Goal: Task Accomplishment & Management: Manage account settings

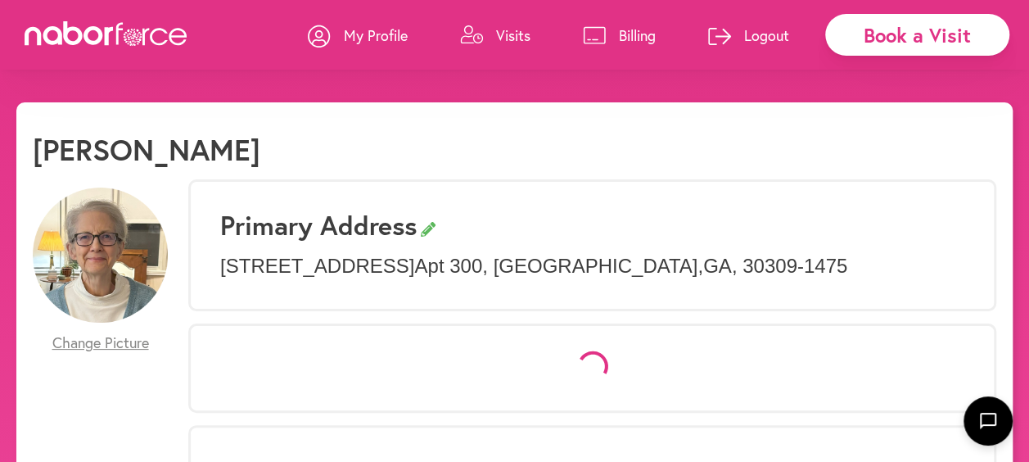
select select "*"
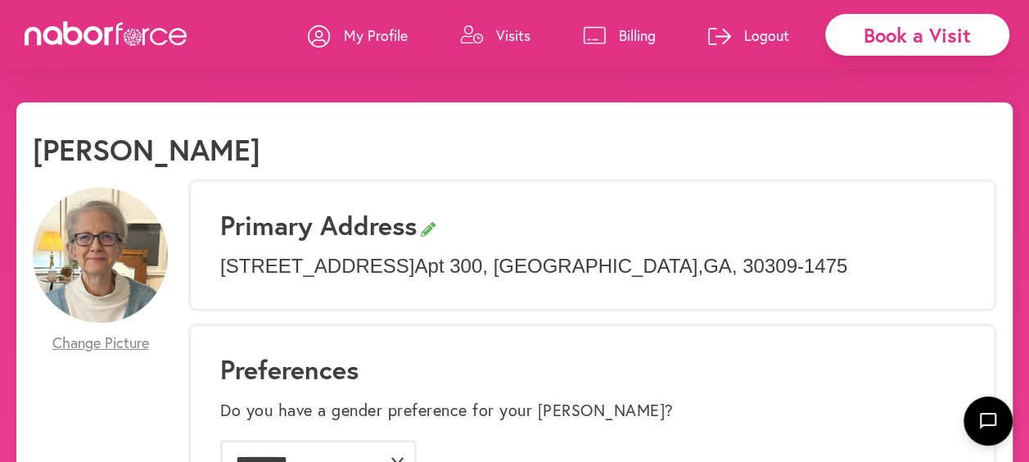
click at [385, 32] on p "My Profile" at bounding box center [376, 35] width 64 height 20
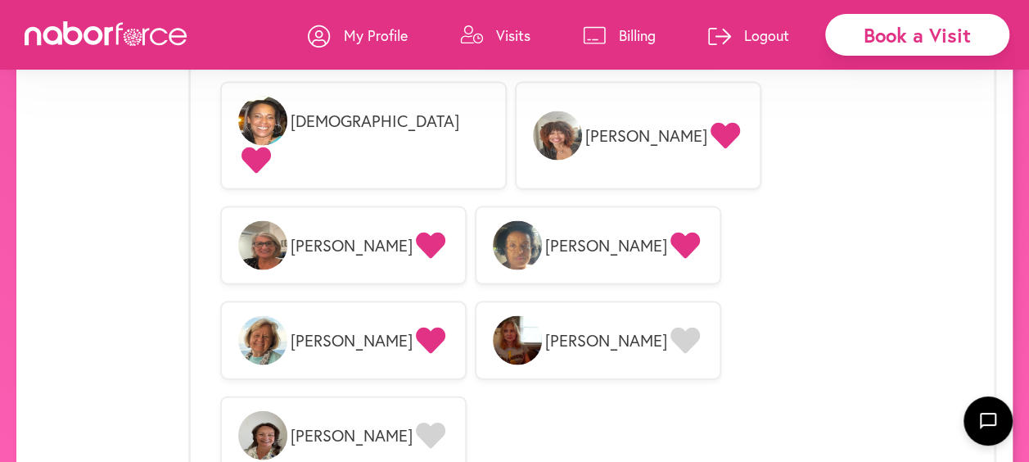
scroll to position [1708, 0]
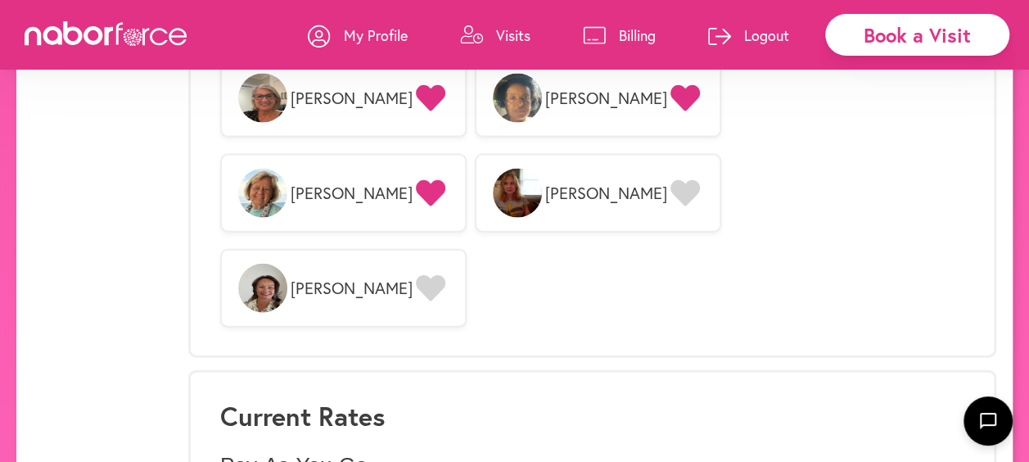
click at [344, 32] on p "My Profile" at bounding box center [376, 35] width 64 height 20
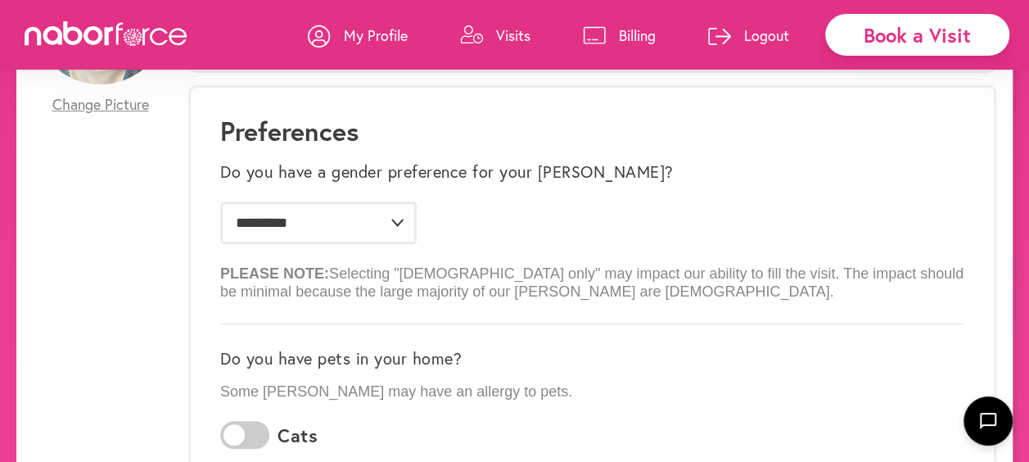
scroll to position [246, 0]
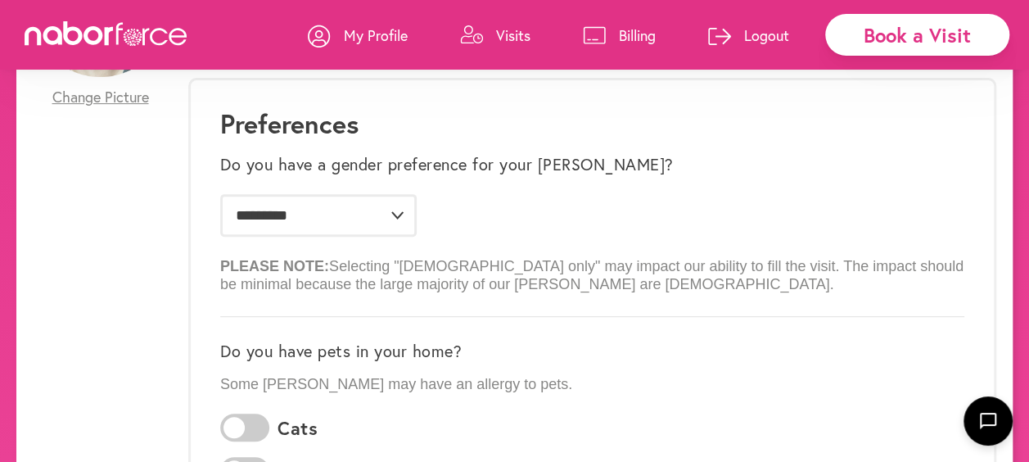
drag, startPoint x: 57, startPoint y: 29, endPoint x: 91, endPoint y: 38, distance: 34.7
click at [57, 29] on icon at bounding box center [53, 35] width 20 height 19
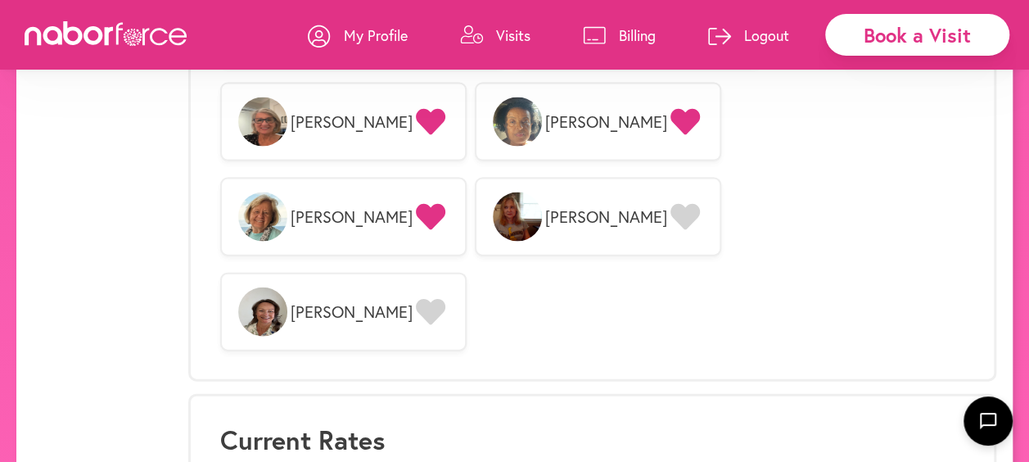
scroll to position [1708, 0]
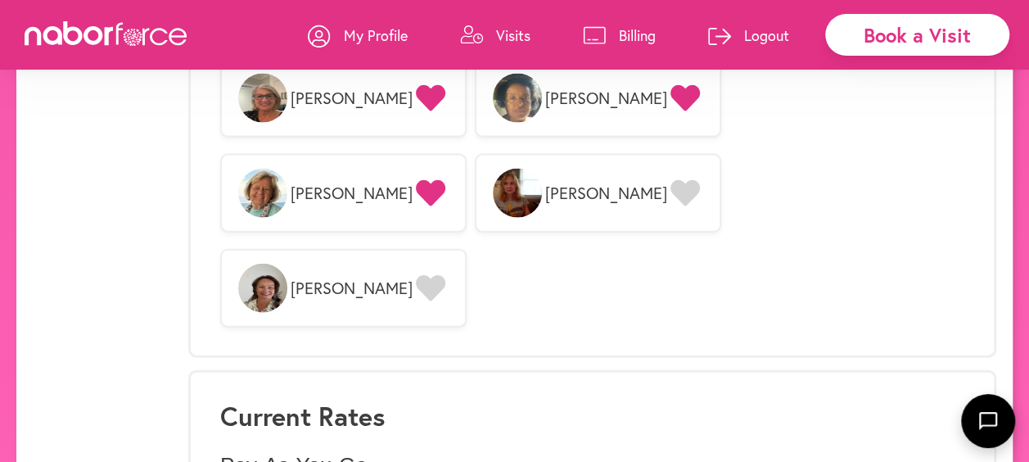
click at [1002, 431] on button "button" at bounding box center [988, 421] width 54 height 54
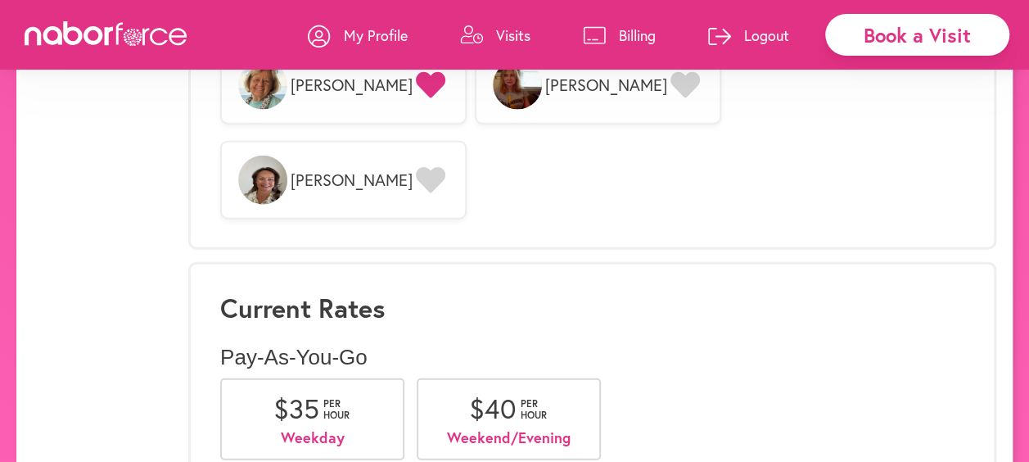
scroll to position [1674, 0]
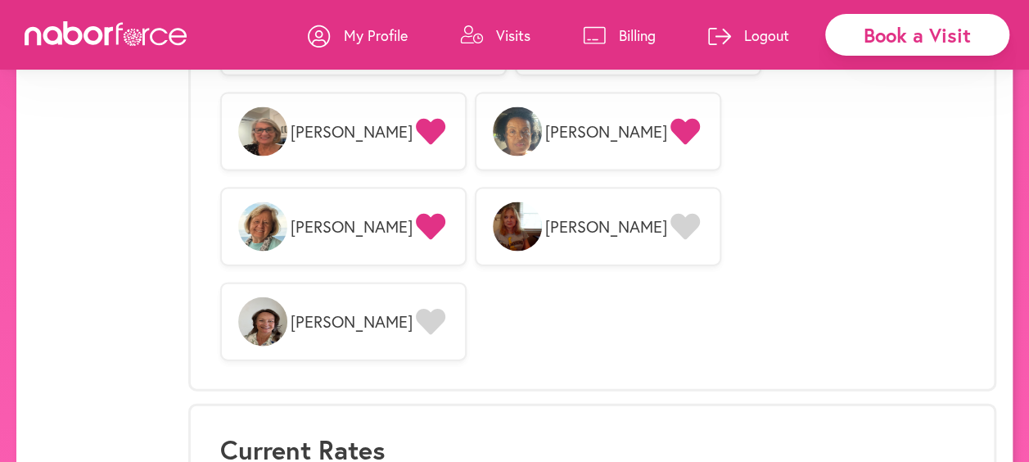
click at [628, 38] on p "Billing" at bounding box center [637, 35] width 37 height 20
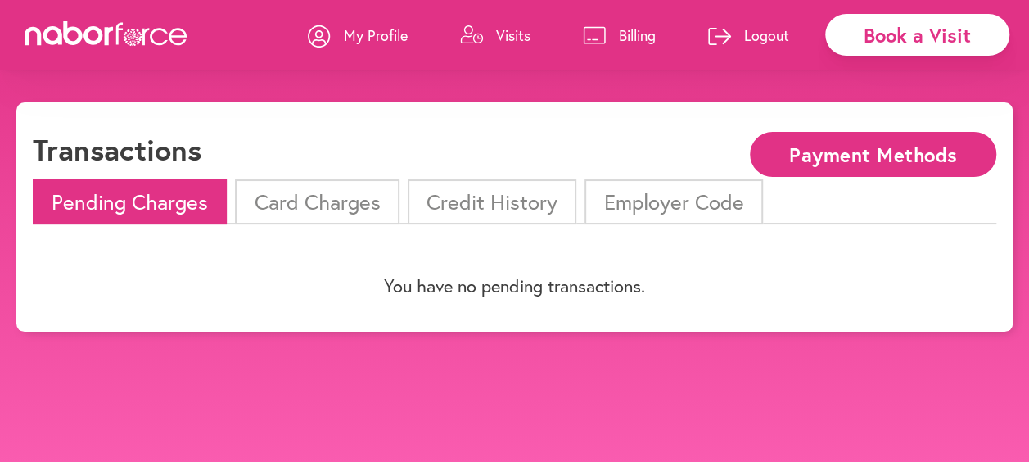
click at [498, 29] on p "Visits" at bounding box center [513, 35] width 34 height 20
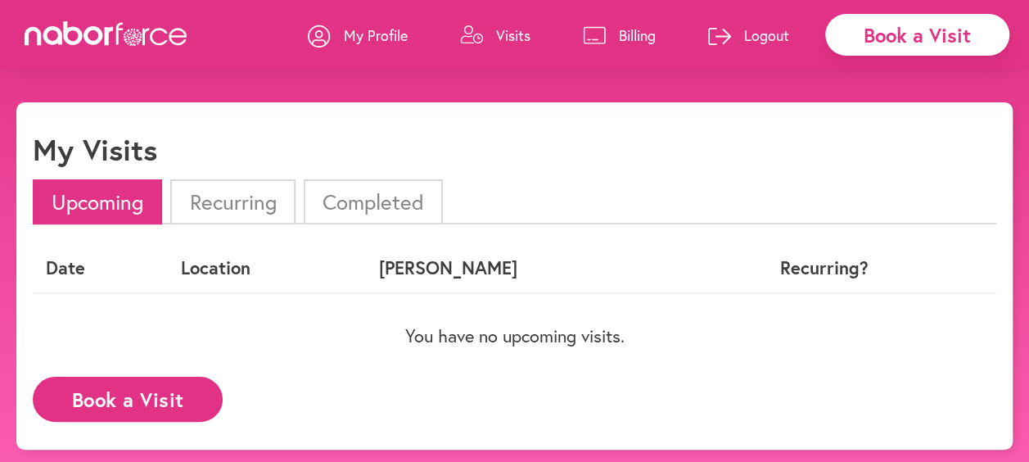
click at [144, 41] on icon at bounding box center [146, 36] width 7 height 17
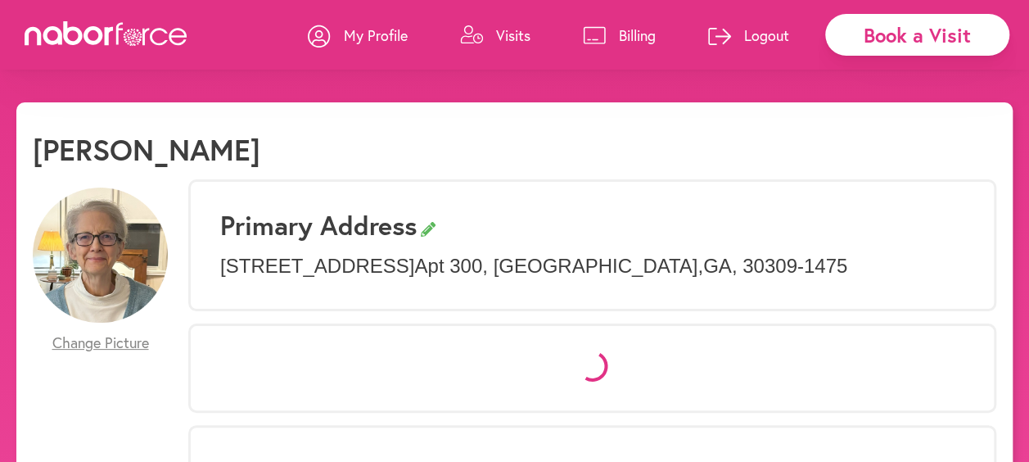
select select "*"
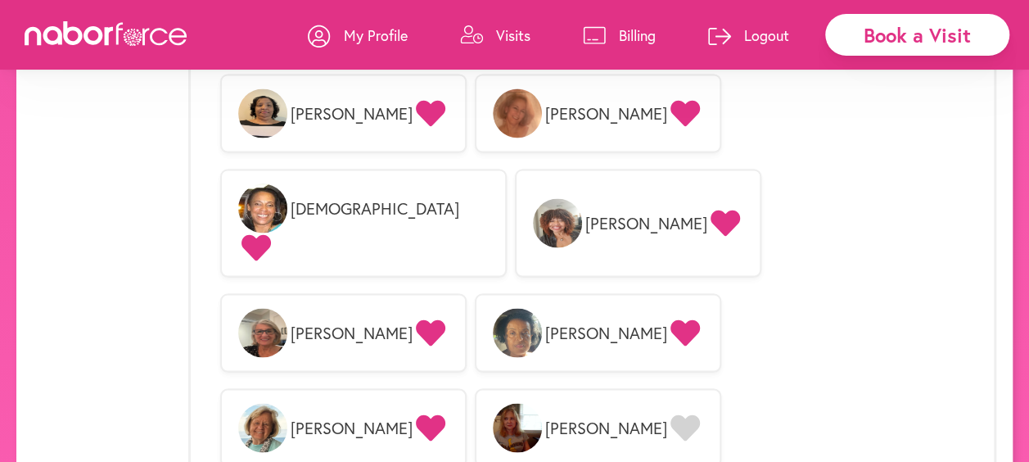
scroll to position [1708, 0]
